Goal: Task Accomplishment & Management: Use online tool/utility

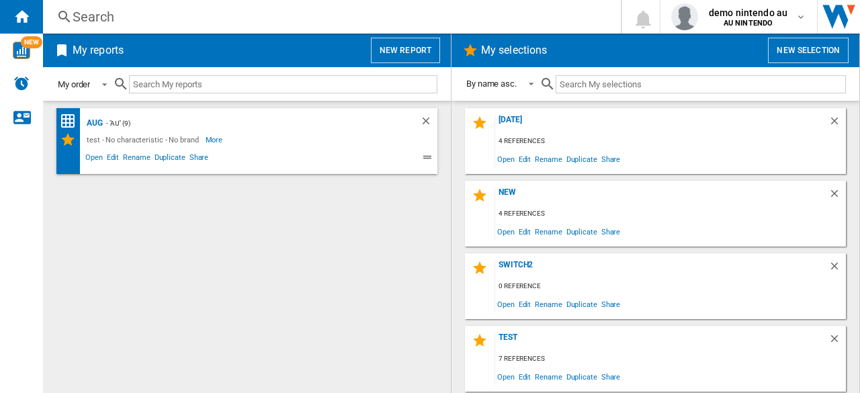
click at [103, 85] on span at bounding box center [101, 83] width 16 height 12
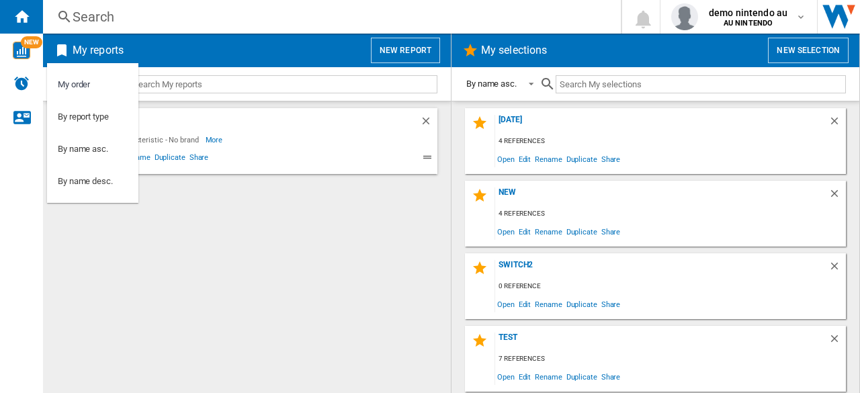
click at [251, 253] on md-backdrop at bounding box center [430, 196] width 860 height 393
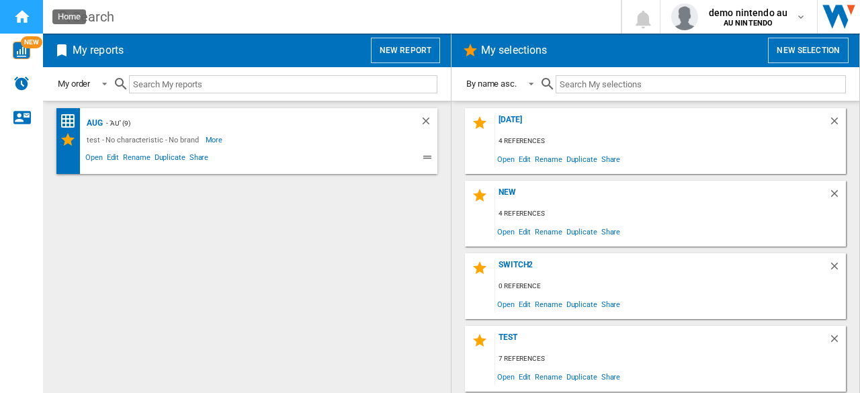
click at [24, 21] on ng-md-icon "Home" at bounding box center [21, 16] width 16 height 16
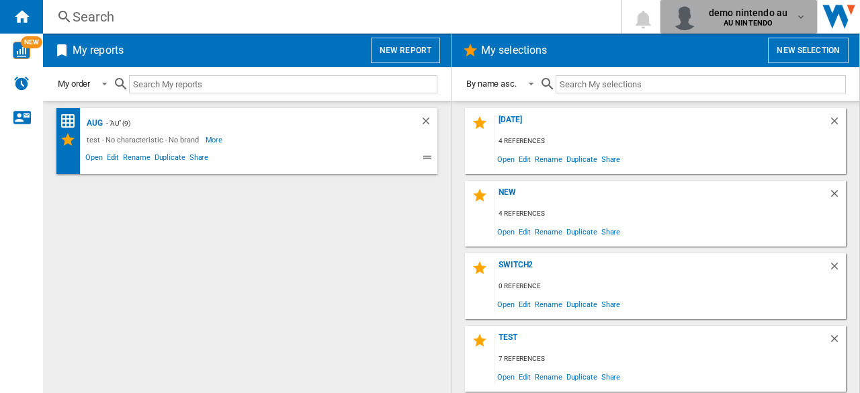
click at [788, 15] on div "demo nintendo au AU NINTENDO" at bounding box center [749, 16] width 92 height 21
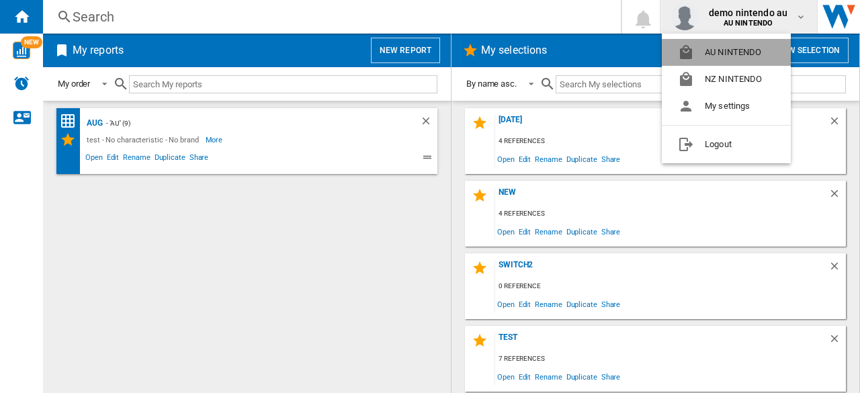
click at [752, 52] on button "AU NINTENDO" at bounding box center [725, 52] width 129 height 27
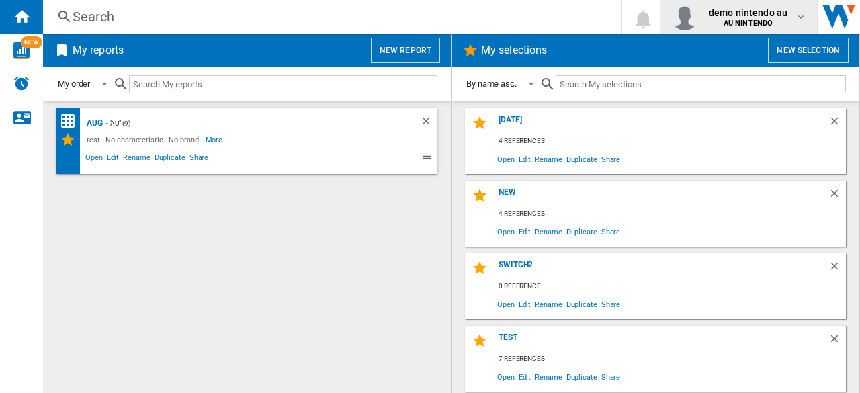
drag, startPoint x: 737, startPoint y: 15, endPoint x: 790, endPoint y: 18, distance: 53.1
click at [790, 18] on div "demo nintendo au AU NINTENDO" at bounding box center [749, 16] width 92 height 21
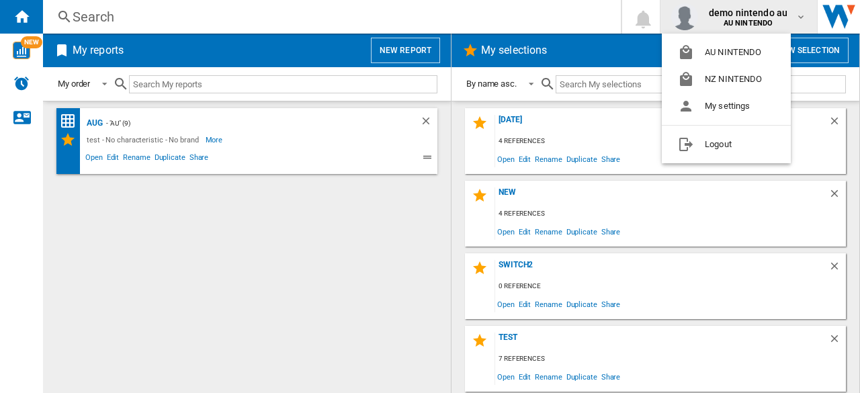
click at [790, 18] on md-backdrop at bounding box center [430, 196] width 860 height 393
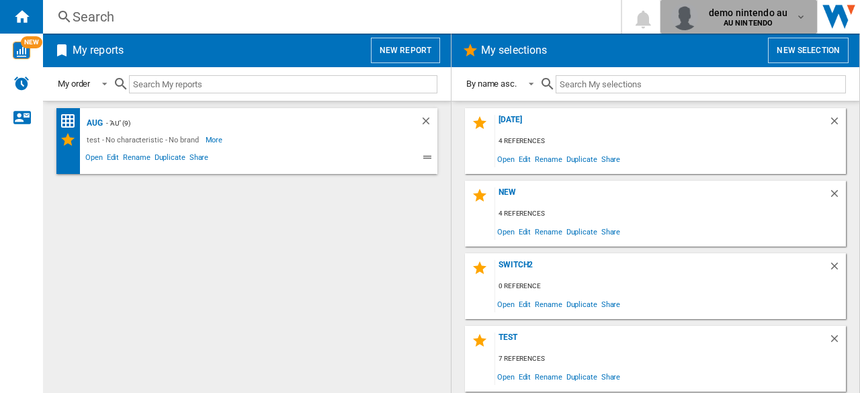
click at [803, 14] on md-icon "button" at bounding box center [800, 16] width 11 height 11
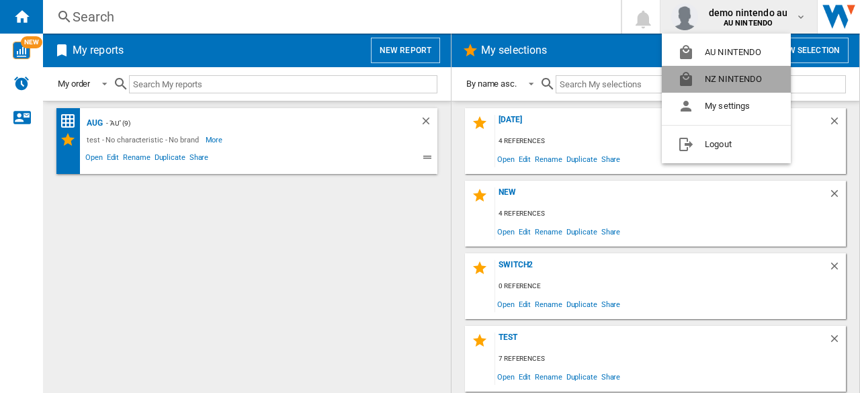
click at [751, 87] on button "NZ NINTENDO" at bounding box center [725, 79] width 129 height 27
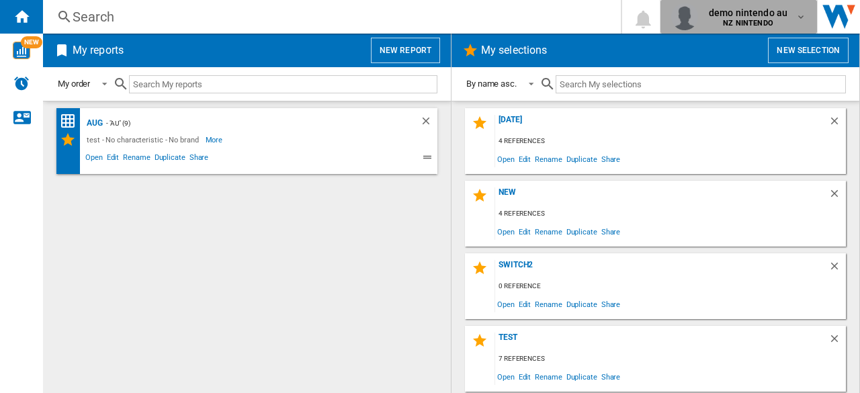
click at [749, 21] on b "NZ NINTENDO" at bounding box center [748, 23] width 50 height 9
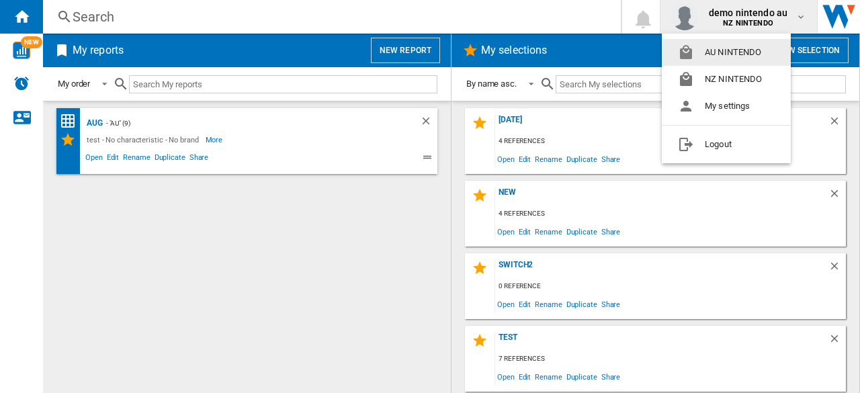
click at [741, 51] on button "AU NINTENDO" at bounding box center [725, 52] width 129 height 27
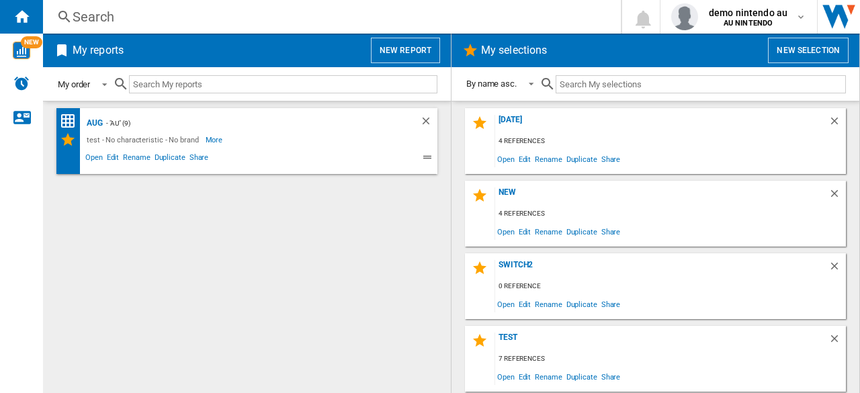
click at [104, 85] on span at bounding box center [101, 83] width 16 height 12
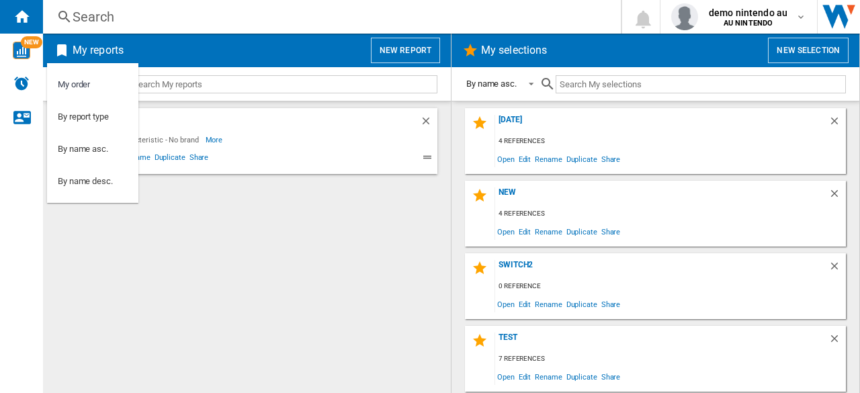
click at [399, 38] on md-backdrop at bounding box center [430, 196] width 860 height 393
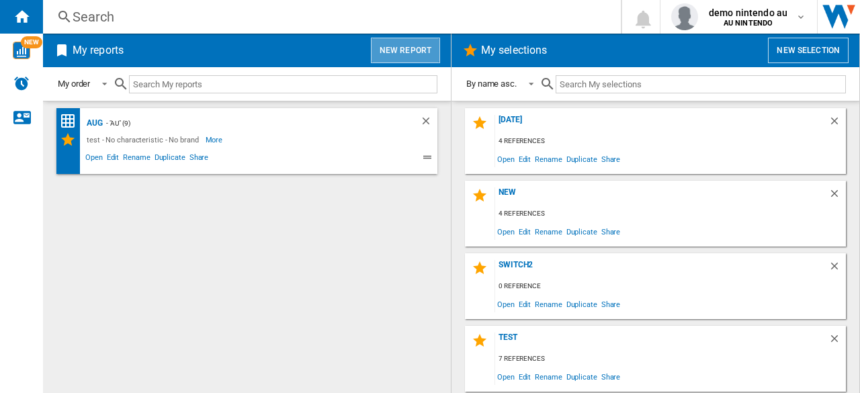
click at [412, 57] on button "New report" at bounding box center [405, 51] width 69 height 26
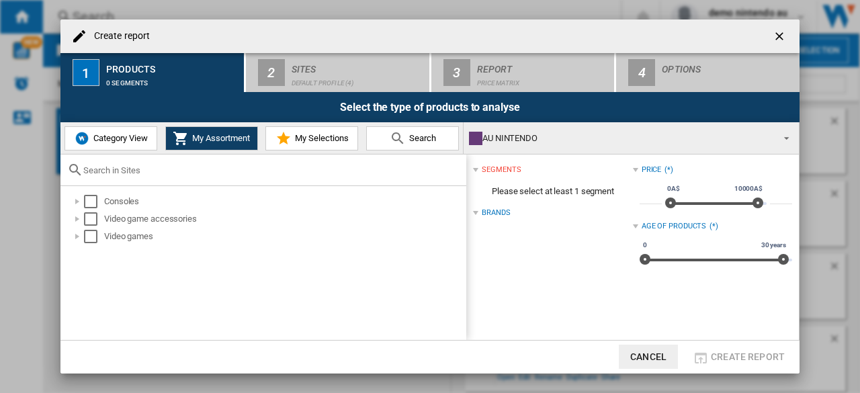
click at [106, 142] on span "Category View" at bounding box center [119, 138] width 58 height 10
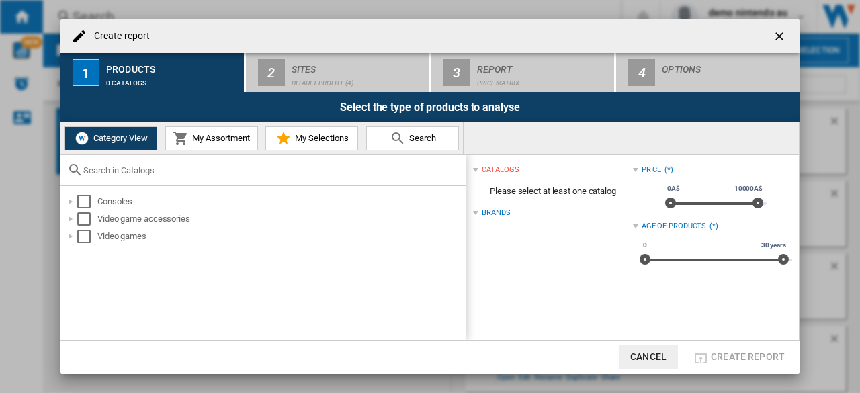
click at [216, 135] on span "My Assortment" at bounding box center [219, 138] width 61 height 10
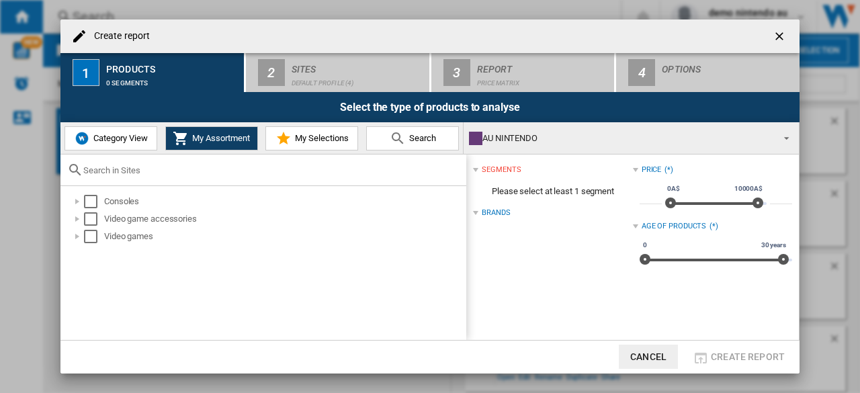
click at [10, 250] on div "Create report 1 Products 0 segments 2 Sites Default profile (4) 3 Report Price …" at bounding box center [430, 196] width 860 height 393
click at [94, 207] on div "Select" at bounding box center [90, 201] width 13 height 13
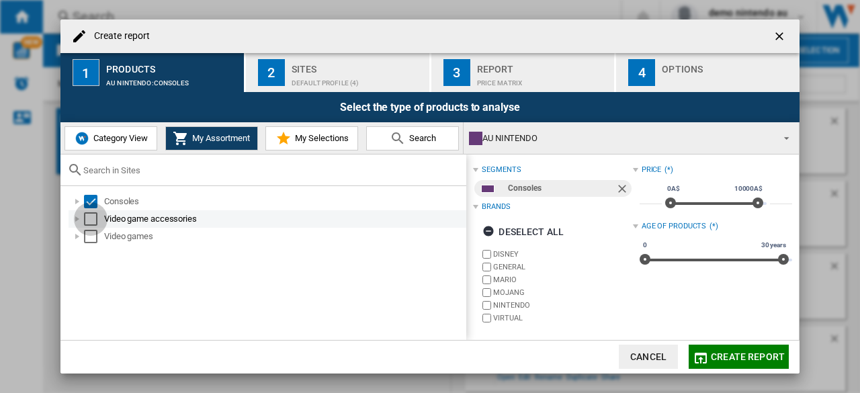
click at [93, 225] on div "Select" at bounding box center [90, 218] width 13 height 13
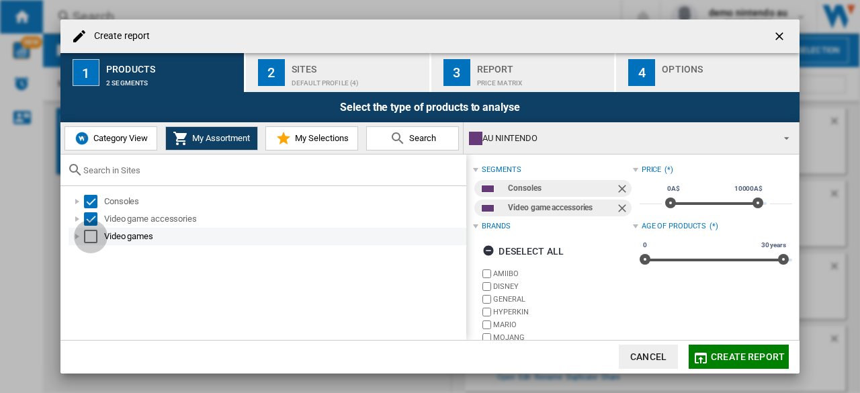
click at [93, 232] on div "Select" at bounding box center [90, 236] width 13 height 13
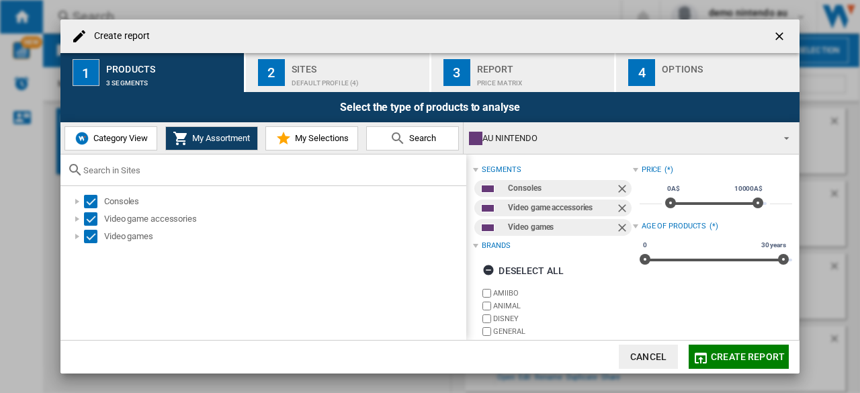
scroll to position [101, 0]
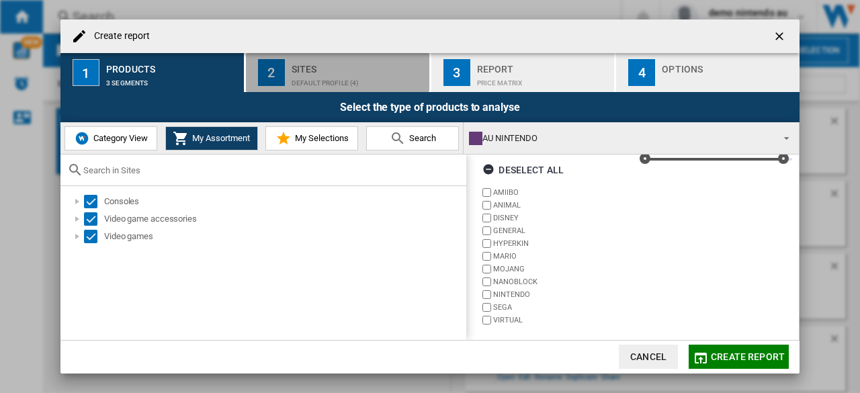
click at [321, 81] on div "Default profile (4)" at bounding box center [357, 80] width 132 height 14
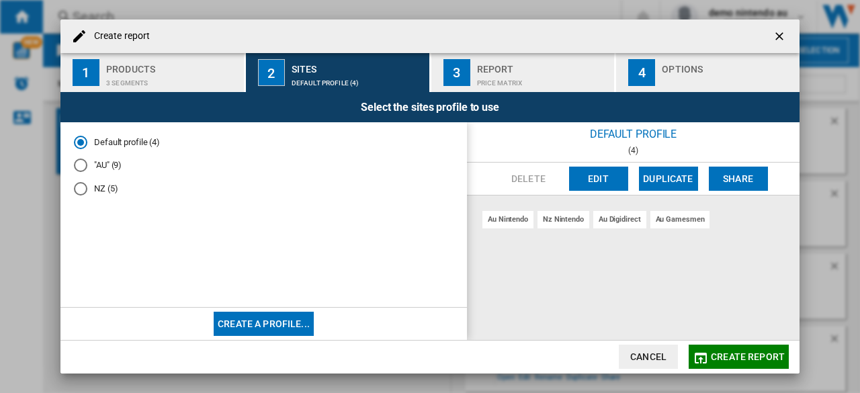
click at [90, 170] on md-radio-button ""AU" (9)" at bounding box center [263, 165] width 379 height 13
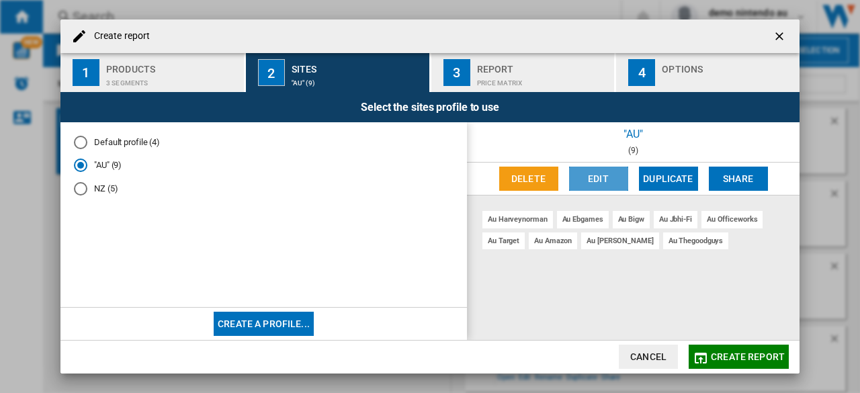
click at [593, 174] on button "Edit" at bounding box center [598, 179] width 59 height 24
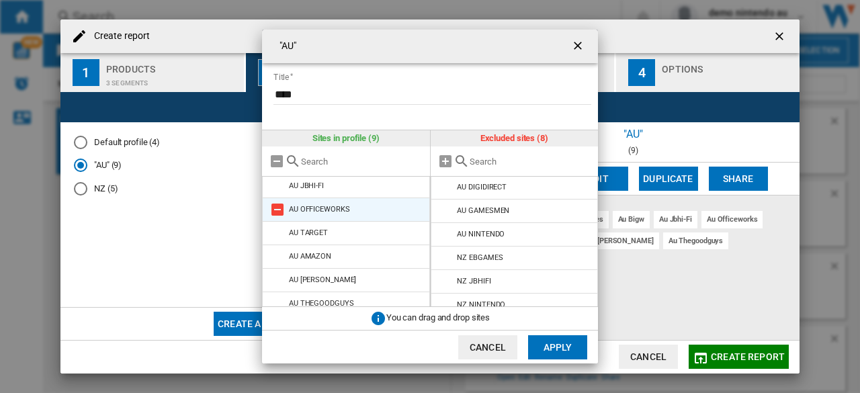
scroll to position [74, 0]
click at [148, 158] on div ""AU" Title **** Sites in profile (9) AU HARVEYNORMAN AU EBGAMES AU BIGW AU JBHI…" at bounding box center [430, 196] width 860 height 393
click at [577, 45] on ng-md-icon "getI18NText('BUTTONS.CLOSE_DIALOG')" at bounding box center [579, 47] width 16 height 16
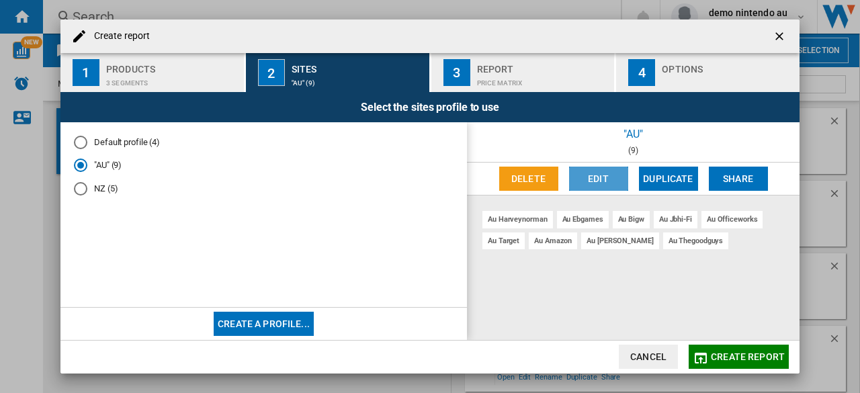
click at [604, 181] on button "Edit" at bounding box center [598, 179] width 59 height 24
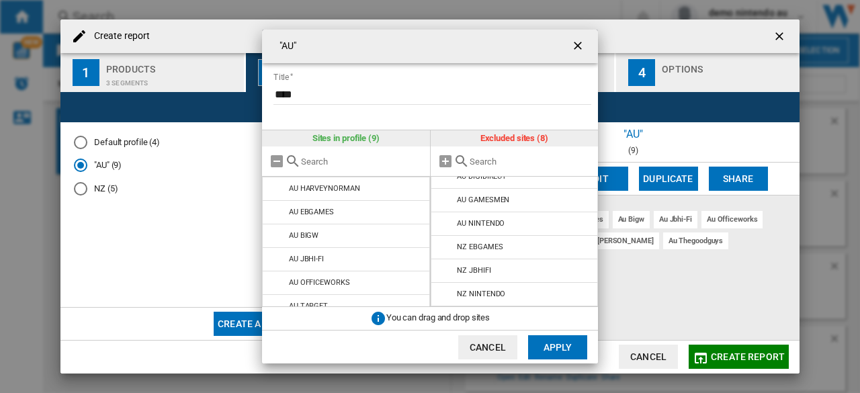
scroll to position [0, 0]
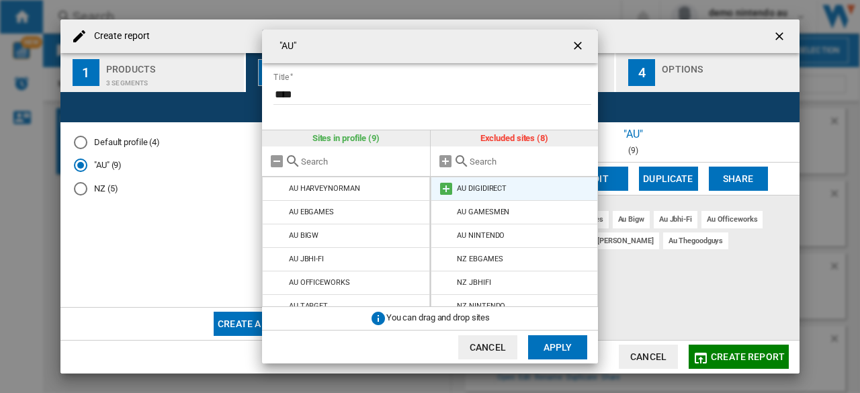
click at [451, 188] on md-icon "{{::title}} {{::getI18NText('BUTTONS.CANCEL')}} ..." at bounding box center [446, 189] width 16 height 16
click at [451, 189] on md-icon "{{::title}} {{::getI18NText('BUTTONS.CANCEL')}} ..." at bounding box center [446, 189] width 16 height 16
click at [784, 37] on div ""AU" Title **** Sites in profile (11) AU HARVEYNORMAN AU EBGAMES AU BIGW AU JBH…" at bounding box center [430, 196] width 860 height 393
drag, startPoint x: 771, startPoint y: 36, endPoint x: 572, endPoint y: 46, distance: 199.0
click at [572, 46] on div ""AU" Title **** Sites in profile (11) AU HARVEYNORMAN AU EBGAMES AU BIGW AU JBH…" at bounding box center [430, 196] width 860 height 393
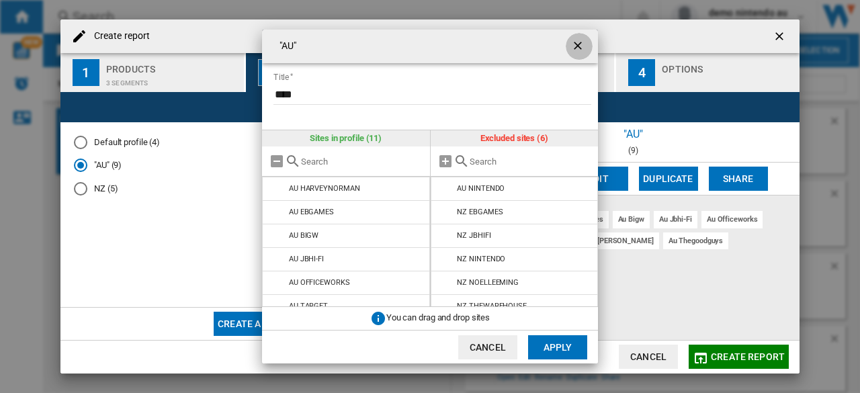
click at [572, 46] on ng-md-icon "getI18NText('BUTTONS.CLOSE_DIALOG')" at bounding box center [579, 47] width 16 height 16
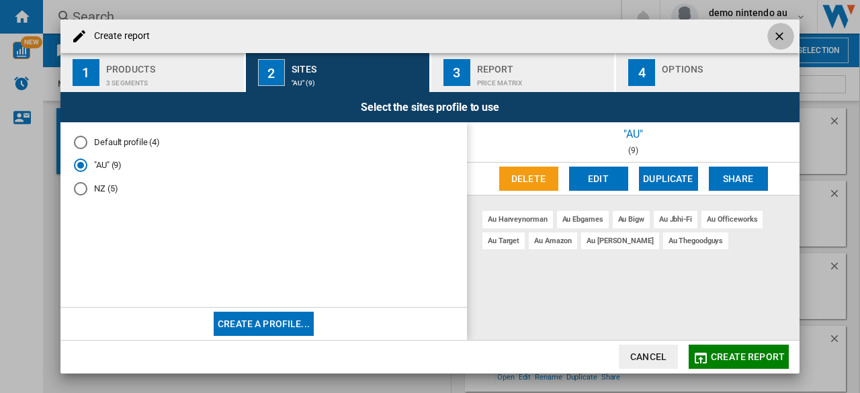
click at [780, 36] on ng-md-icon "getI18NText('BUTTONS.CLOSE_DIALOG')" at bounding box center [780, 38] width 16 height 16
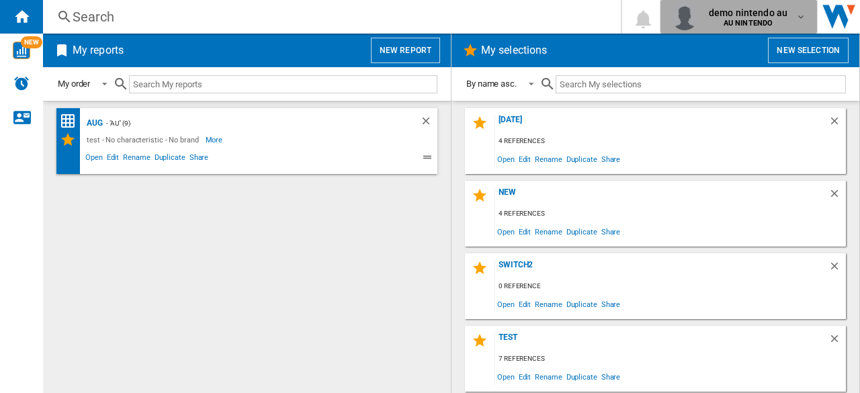
click at [792, 21] on div "demo nintendo au AU NINTENDO" at bounding box center [749, 16] width 92 height 21
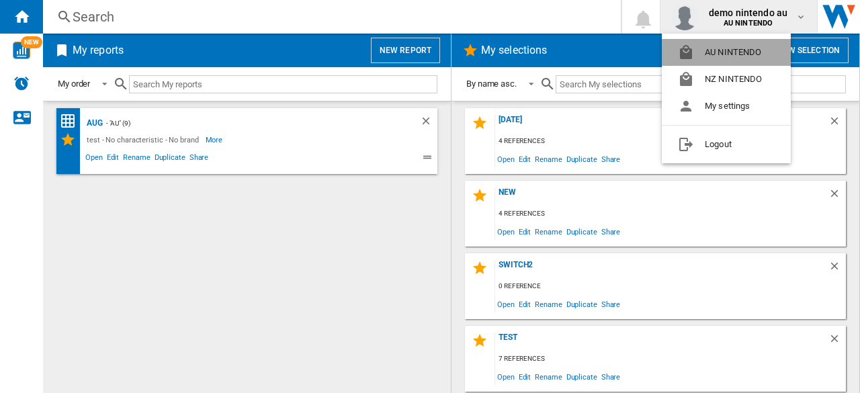
click at [775, 45] on button "AU NINTENDO" at bounding box center [725, 52] width 129 height 27
